Goal: Information Seeking & Learning: Check status

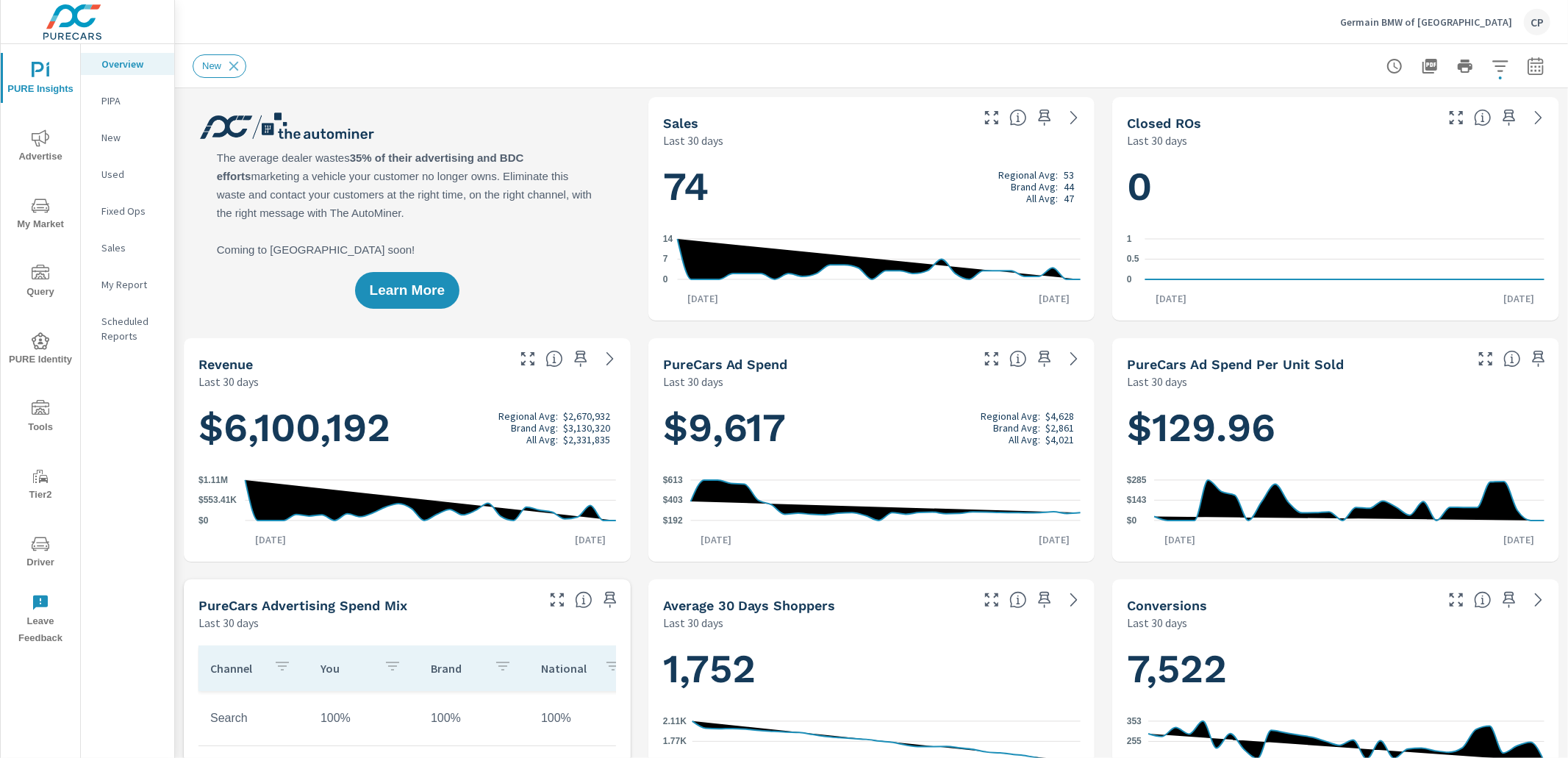
drag, startPoint x: 1557, startPoint y: 71, endPoint x: 1548, endPoint y: 69, distance: 9.2
click at [938, 71] on div "New" at bounding box center [871, 65] width 1393 height 43
click at [938, 68] on button "button" at bounding box center [1536, 67] width 30 height 30
drag, startPoint x: 1460, startPoint y: 111, endPoint x: 1456, endPoint y: 125, distance: 14.6
click at [938, 113] on div "Custom Yesterday Last week Last 7 days Last 14 days Last 30 days Last 45 days L…" at bounding box center [1417, 127] width 159 height 41
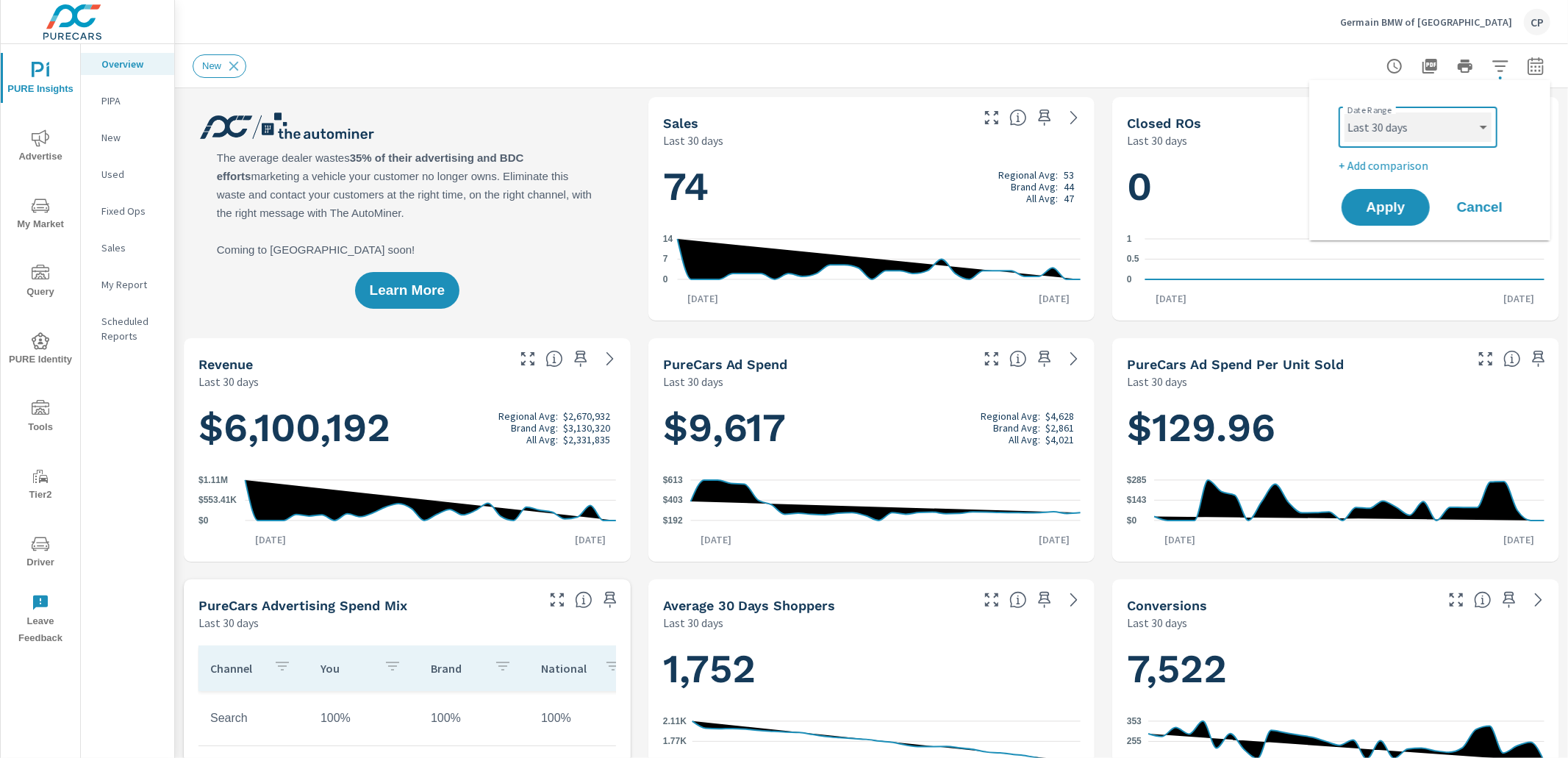
click at [938, 125] on select "Custom Yesterday Last week Last 7 days Last 14 days Last 30 days Last 45 days L…" at bounding box center [1418, 127] width 147 height 30
click at [938, 112] on select "Custom Yesterday Last week Last 7 days Last 14 days Last 30 days Last 45 days L…" at bounding box center [1418, 127] width 147 height 30
select select "Month to date"
click at [938, 202] on span "Apply" at bounding box center [1386, 208] width 61 height 14
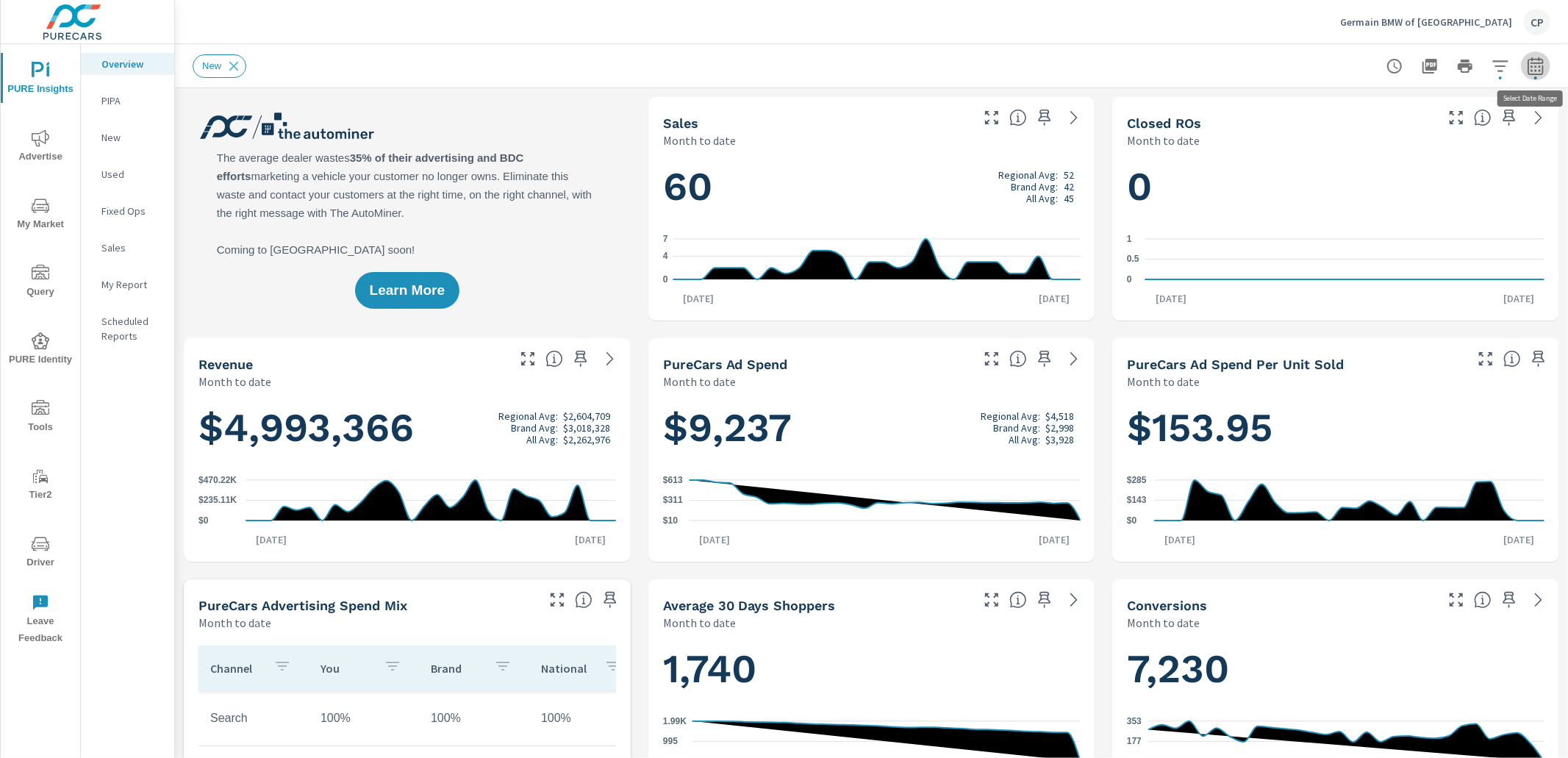
click at [938, 70] on icon "button" at bounding box center [1536, 66] width 18 height 18
click at [938, 129] on select "Custom Yesterday Last week Last 7 days Last 14 days Last 30 days Last 45 days L…" at bounding box center [1418, 127] width 147 height 30
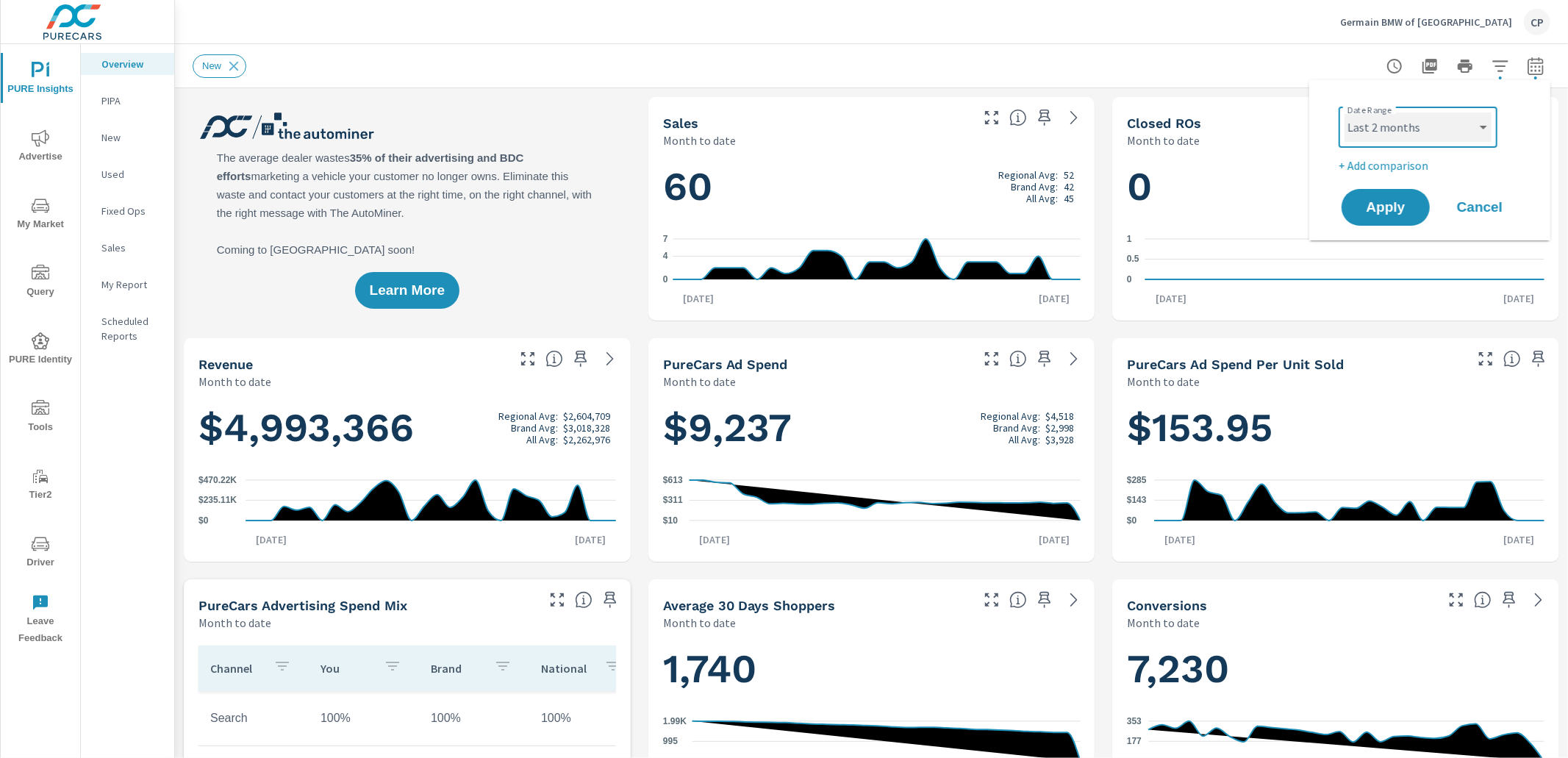
click at [938, 112] on select "Custom Yesterday Last week Last 7 days Last 14 days Last 30 days Last 45 days L…" at bounding box center [1418, 127] width 147 height 30
click at [938, 118] on select "Custom Yesterday Last week Last 7 days Last 14 days Last 30 days Last 45 days L…" at bounding box center [1418, 127] width 147 height 30
click at [938, 112] on select "Custom Yesterday Last week Last 7 days Last 14 days Last 30 days Last 45 days L…" at bounding box center [1418, 127] width 147 height 30
select select "Last month"
click at [938, 205] on span "Apply" at bounding box center [1386, 208] width 61 height 14
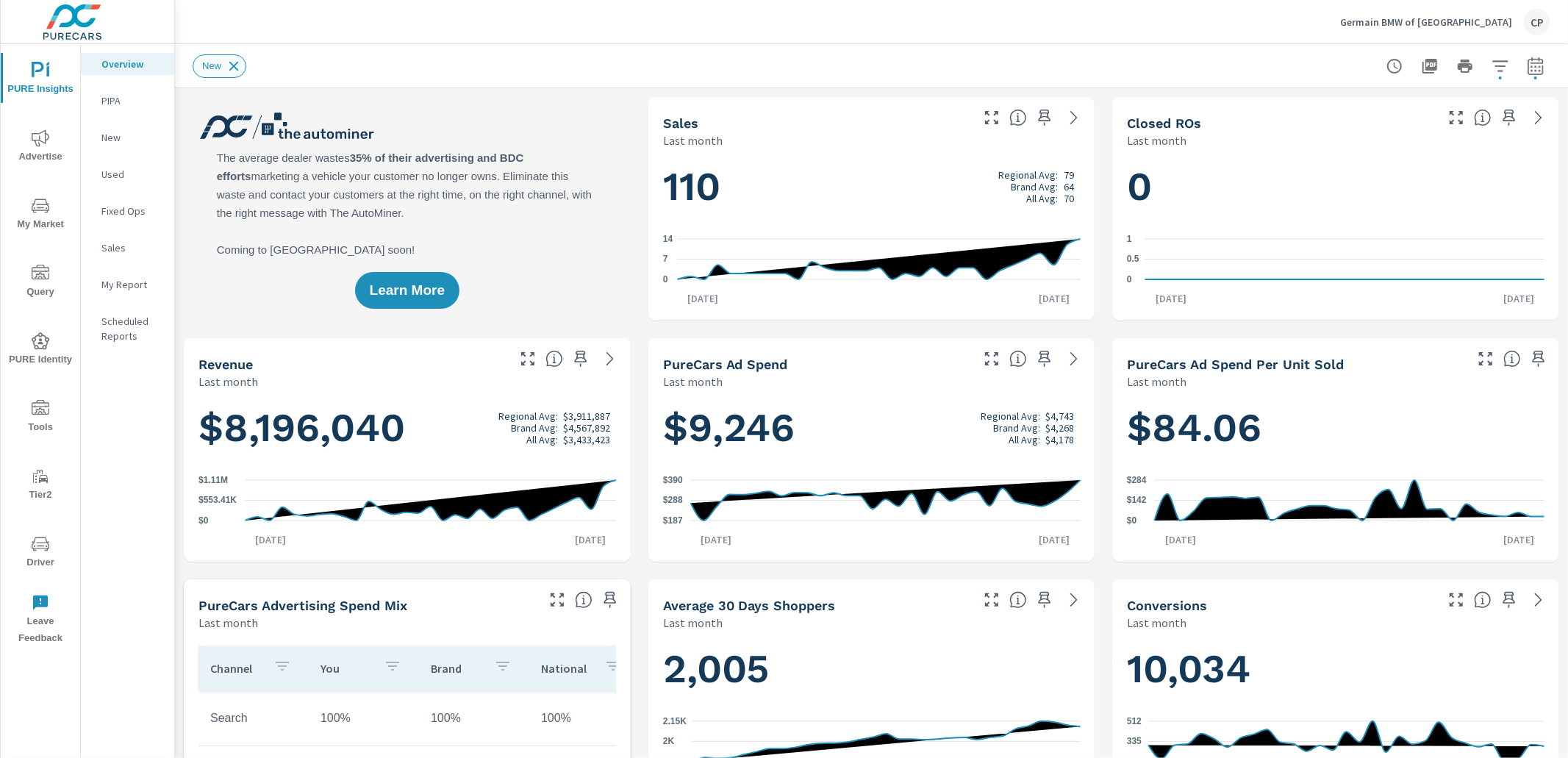
click at [236, 65] on icon at bounding box center [233, 66] width 16 height 16
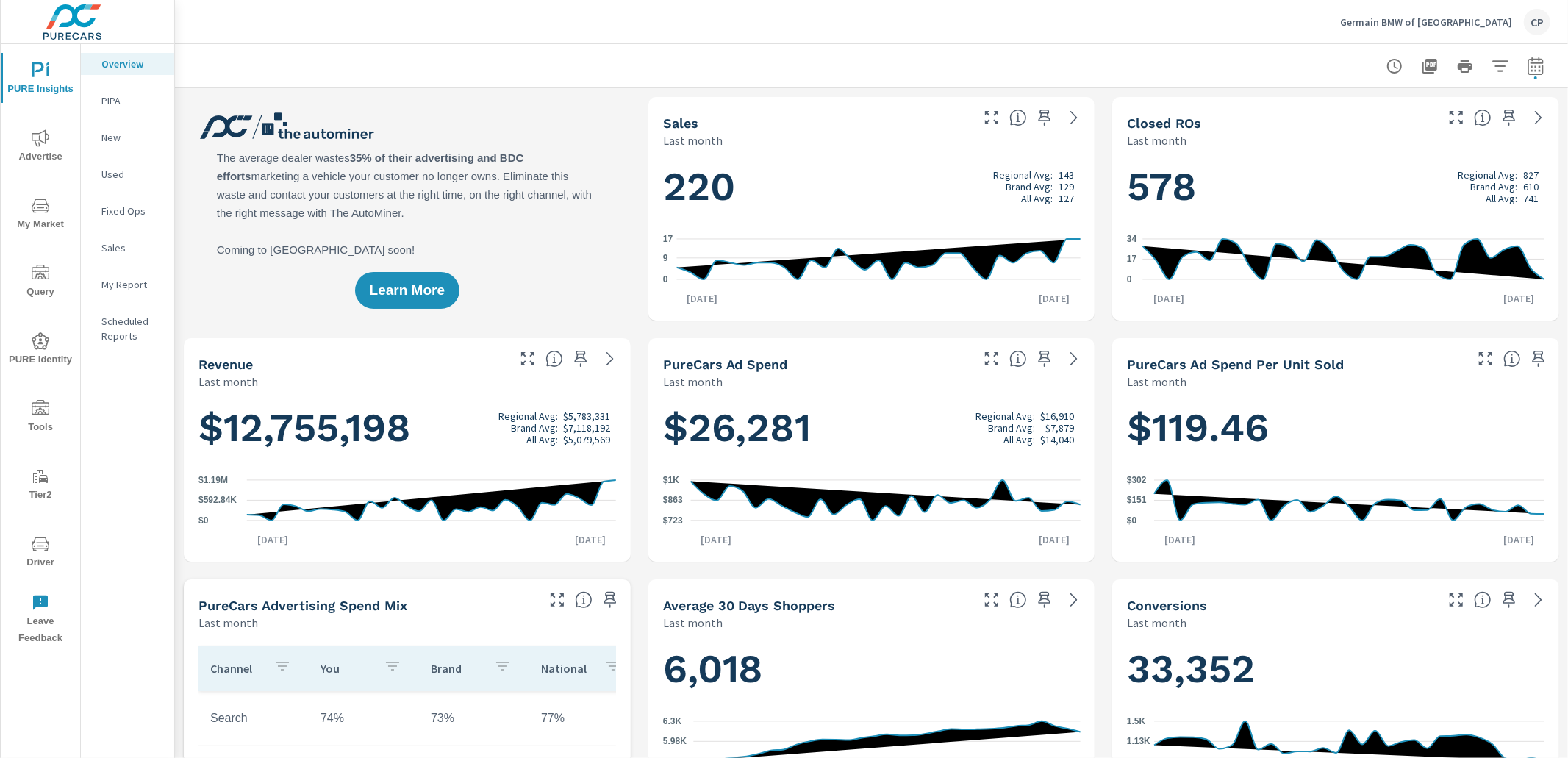
click at [938, 69] on button "button" at bounding box center [1536, 67] width 30 height 30
click at [938, 136] on select "Custom Yesterday Last week Last 7 days Last 14 days Last 30 days Last 45 days L…" at bounding box center [1418, 127] width 147 height 30
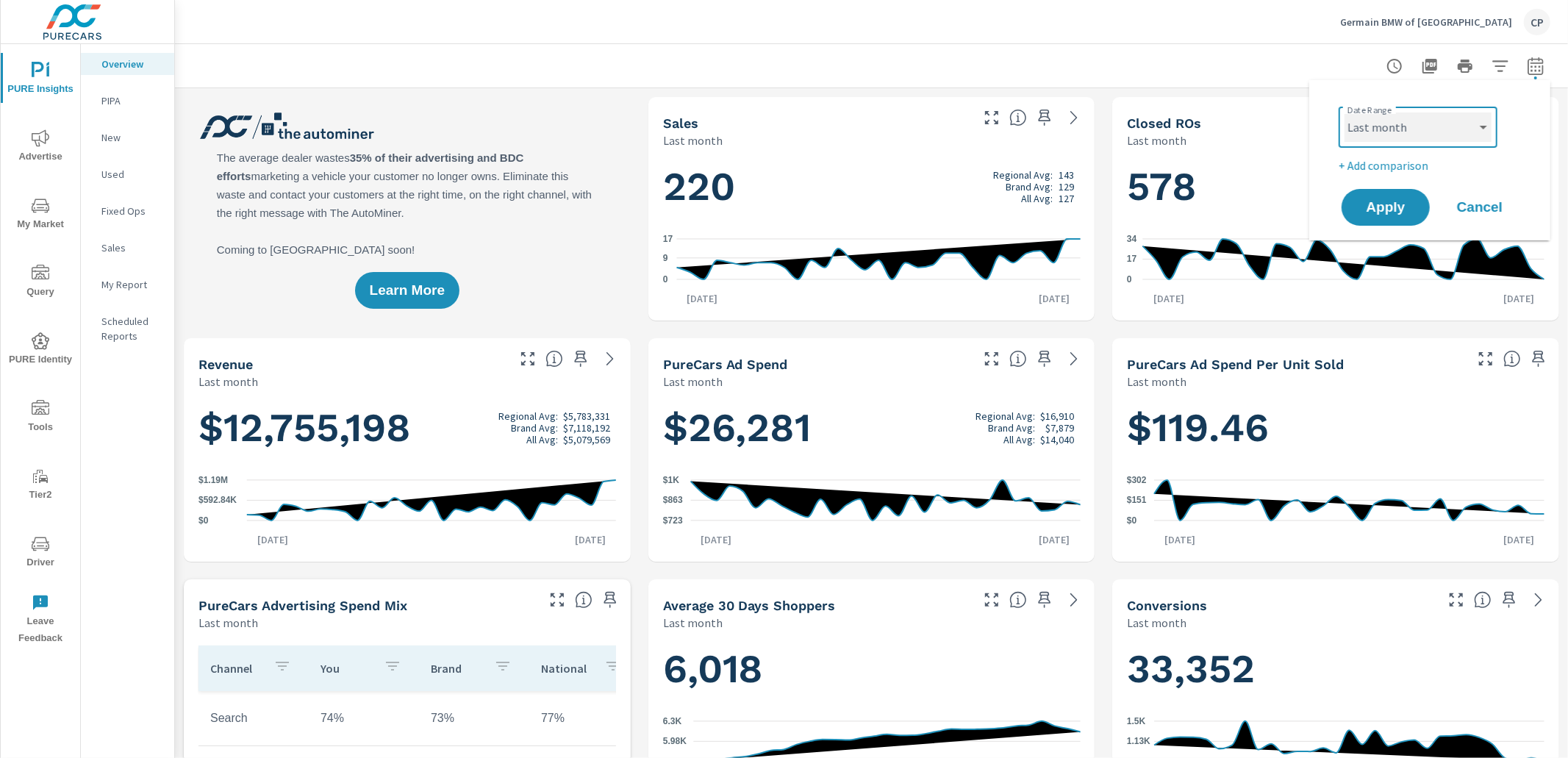
click at [938, 112] on select "Custom Yesterday Last week Last 7 days Last 14 days Last 30 days Last 45 days L…" at bounding box center [1418, 127] width 147 height 30
select select "Month to date"
click at [938, 207] on span "Apply" at bounding box center [1386, 208] width 61 height 14
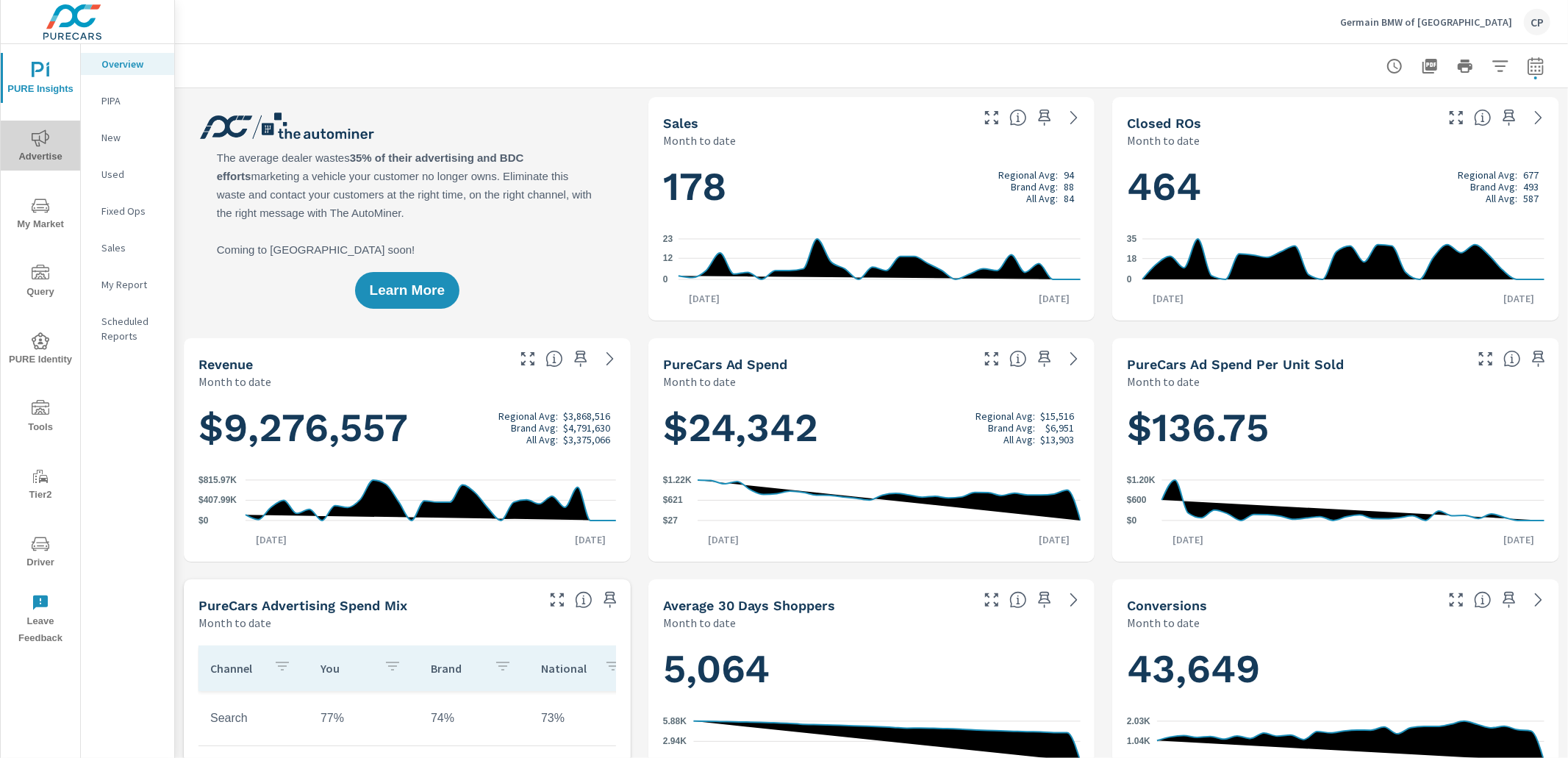
click at [48, 147] on span "Advertise" at bounding box center [40, 147] width 70 height 36
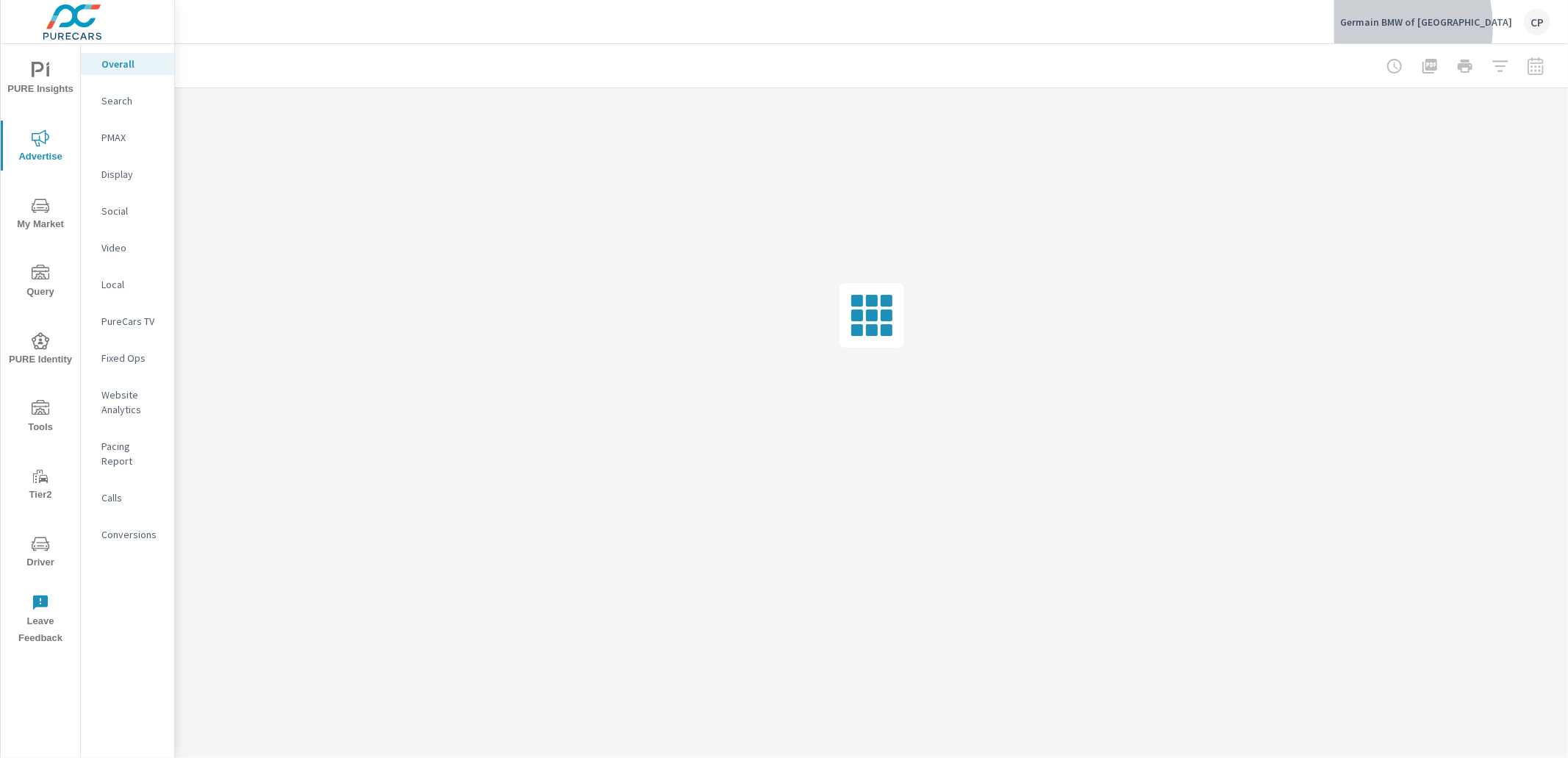
click at [938, 26] on p "Germain BMW of Naples" at bounding box center [1426, 22] width 172 height 13
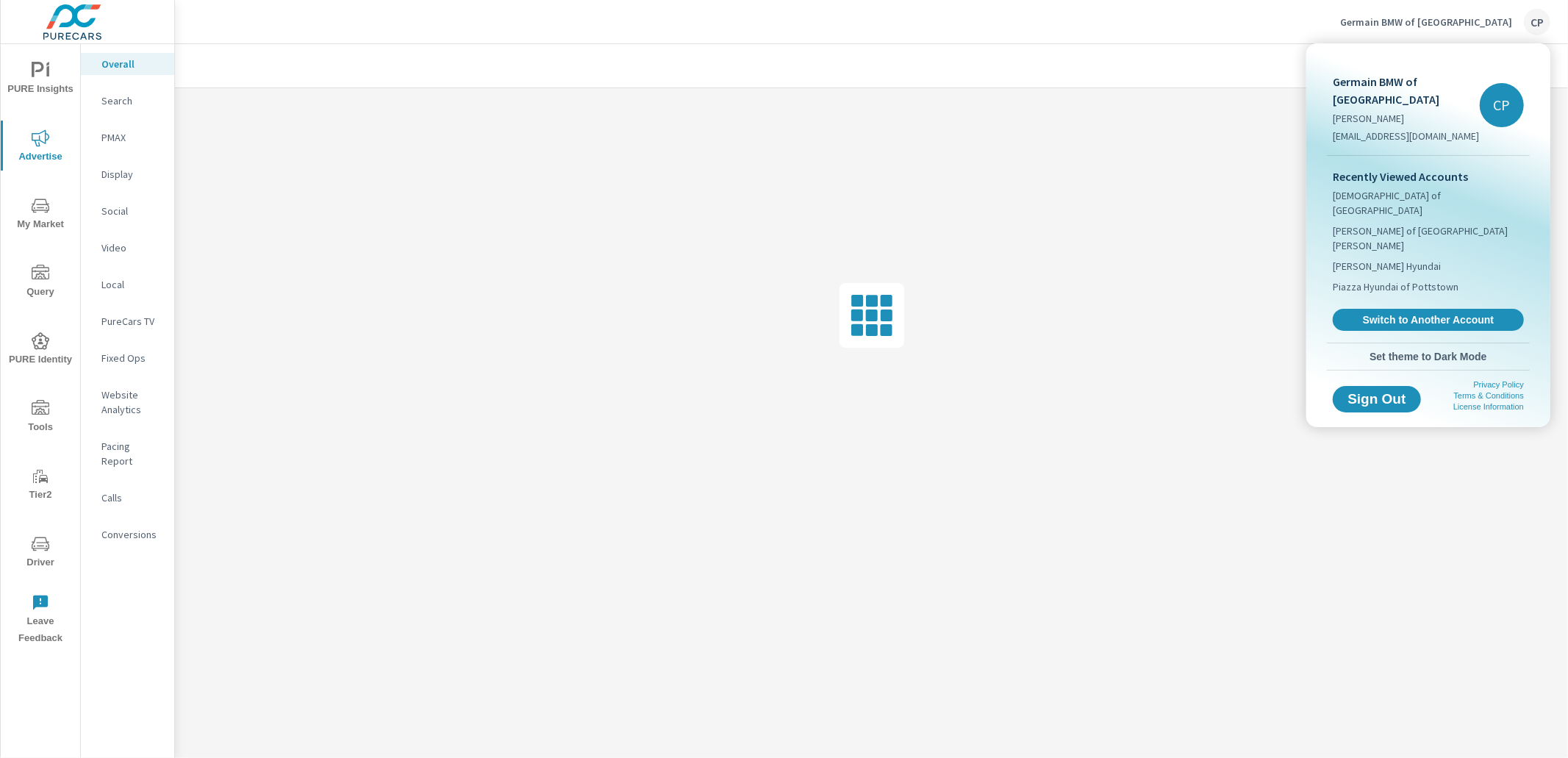
click at [938, 313] on span "Switch to Another Account" at bounding box center [1428, 319] width 175 height 13
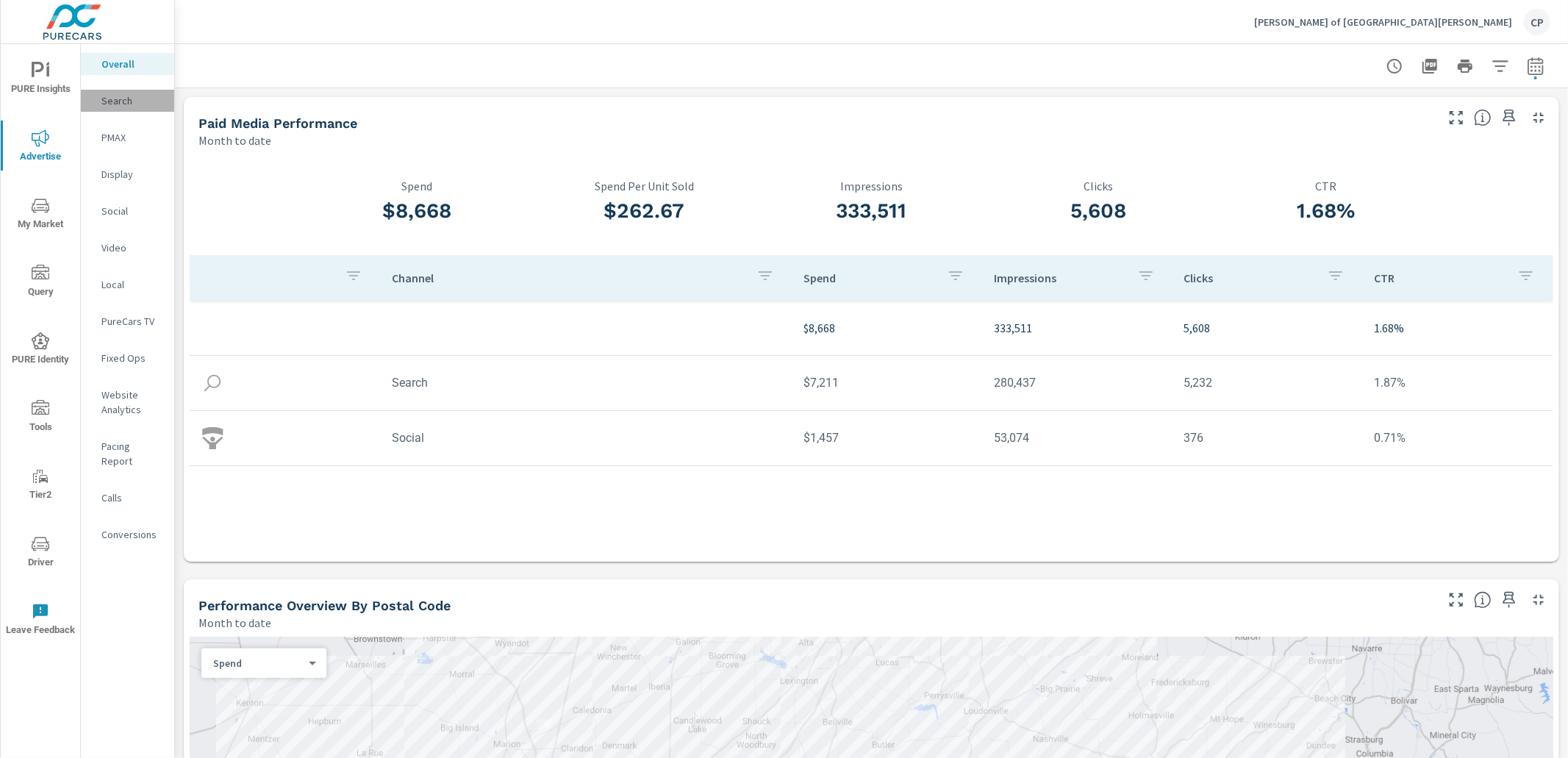
click at [139, 108] on div "Search" at bounding box center [127, 100] width 93 height 22
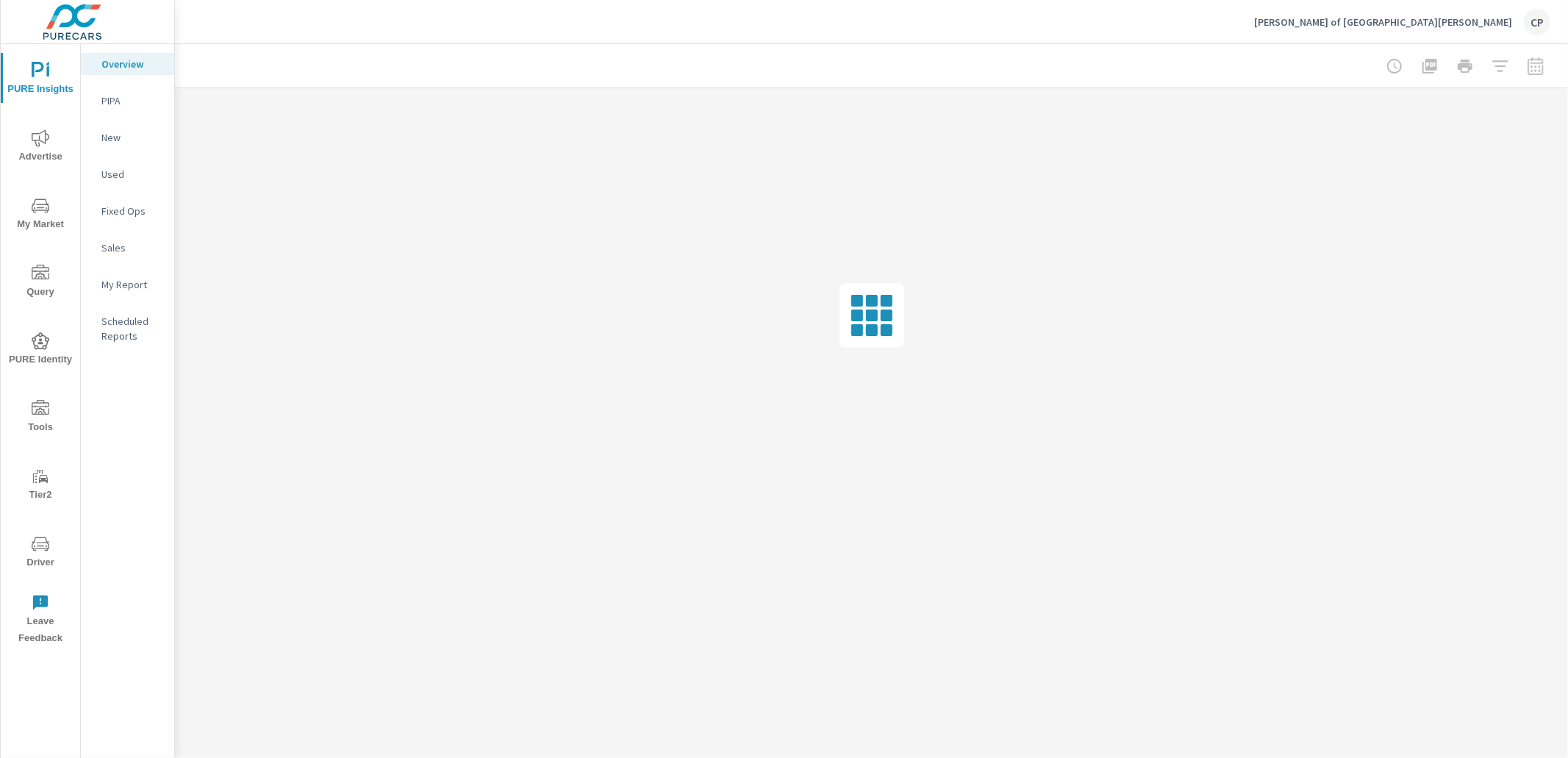
click at [38, 139] on icon "nav menu" at bounding box center [40, 138] width 18 height 17
click at [117, 104] on p "Search" at bounding box center [132, 100] width 61 height 15
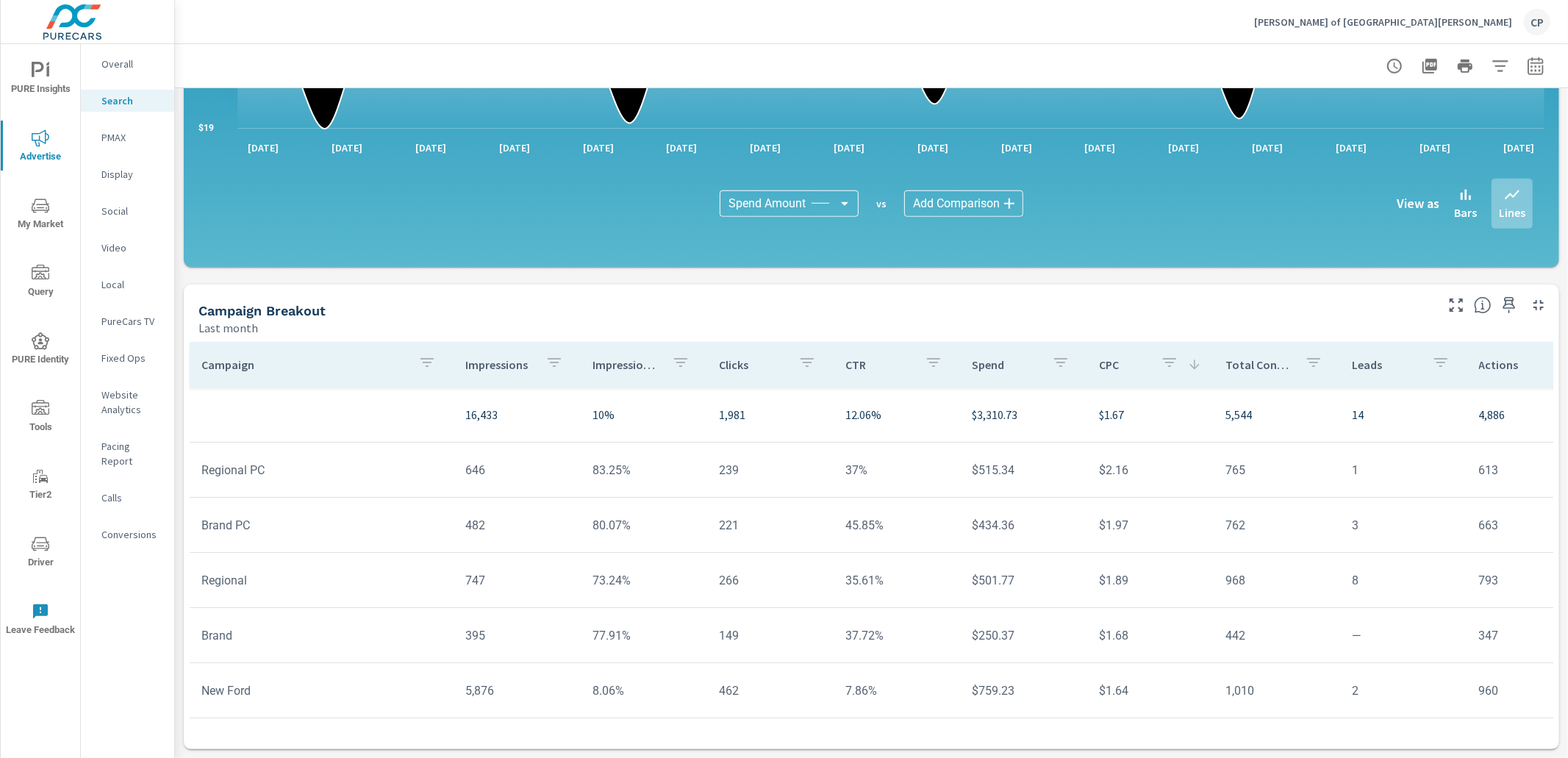
scroll to position [895, 0]
